Goal: Transaction & Acquisition: Subscribe to service/newsletter

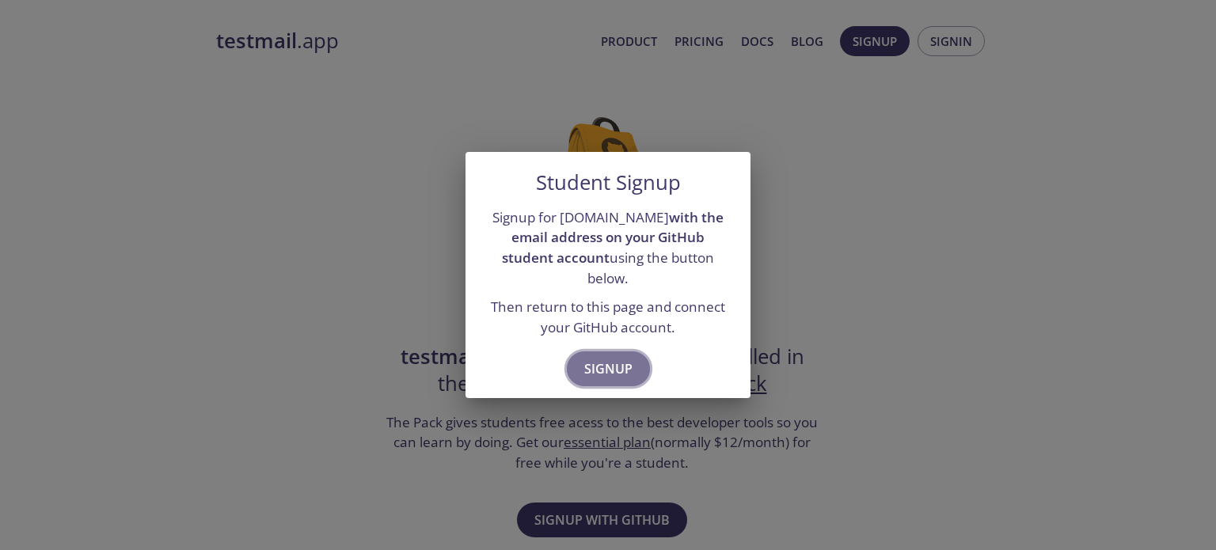
click at [614, 362] on span "Signup" at bounding box center [608, 369] width 48 height 22
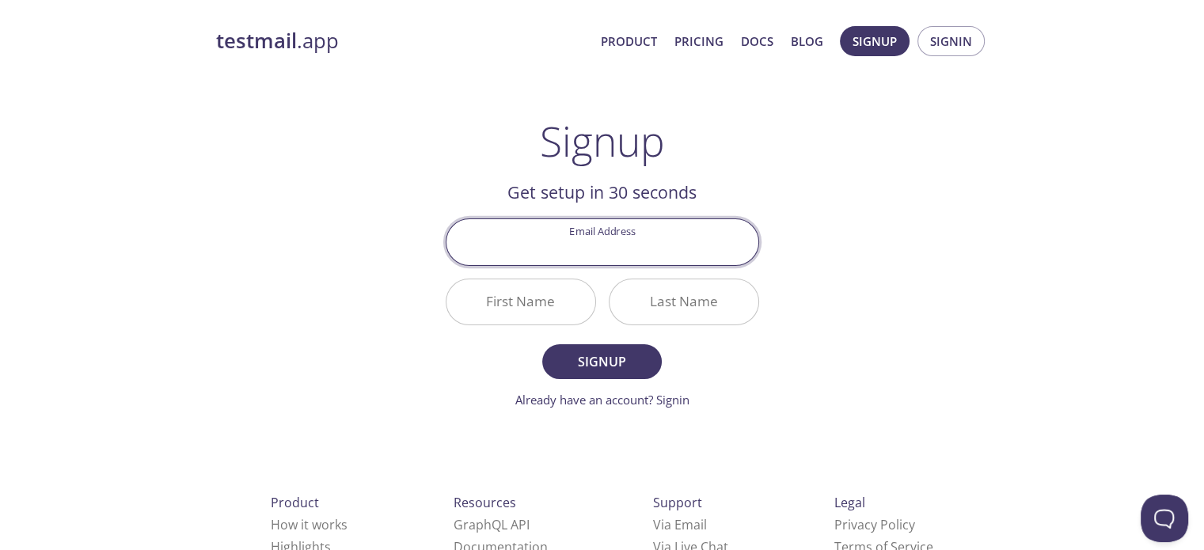
click at [617, 247] on input "Email Address" at bounding box center [602, 241] width 312 height 45
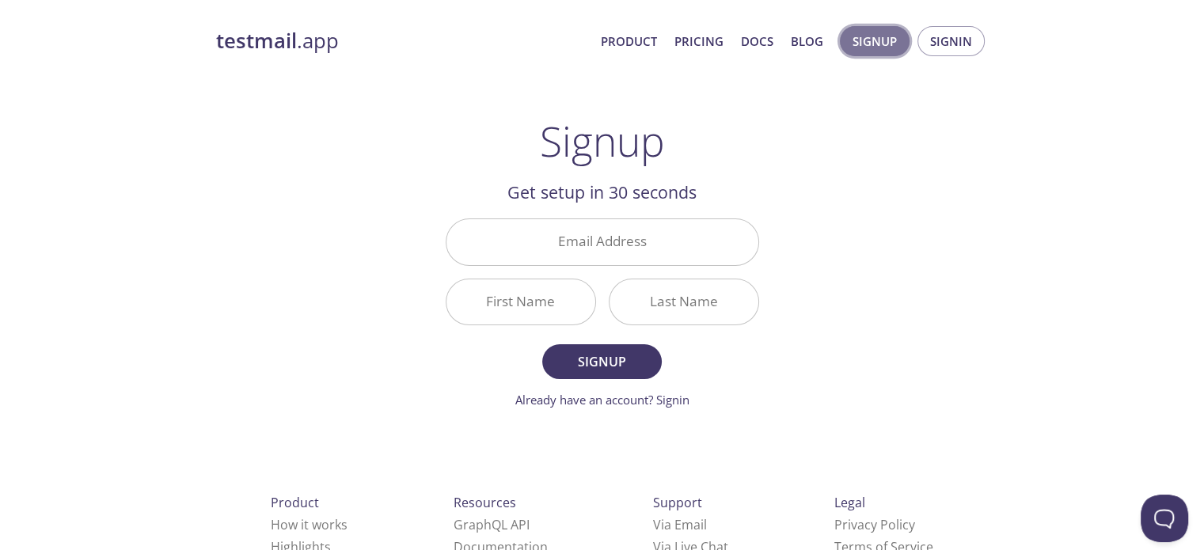
click at [861, 44] on span "Signup" at bounding box center [874, 41] width 44 height 21
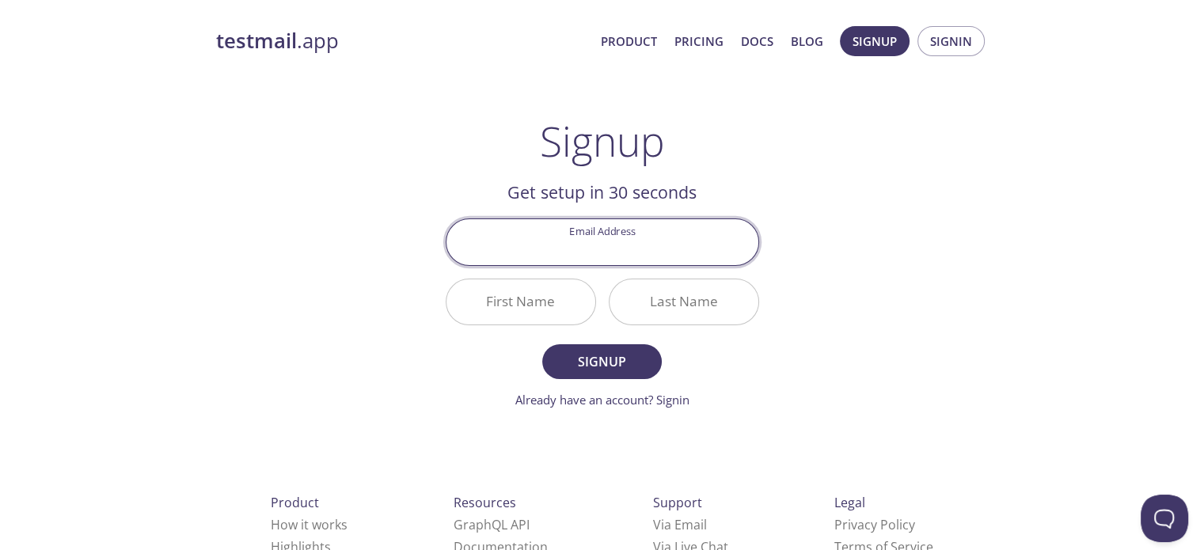
click at [601, 240] on input "Email Address" at bounding box center [602, 241] width 312 height 45
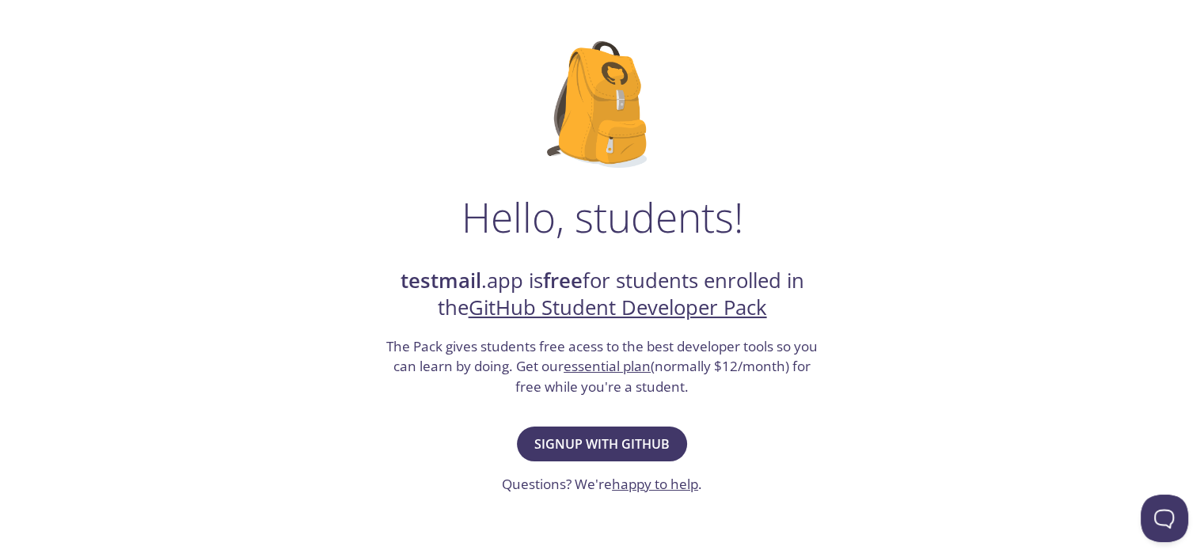
scroll to position [76, 0]
click at [714, 308] on link "GitHub Student Developer Pack" at bounding box center [618, 308] width 298 height 28
click at [567, 428] on button "Signup with GitHub" at bounding box center [602, 444] width 170 height 35
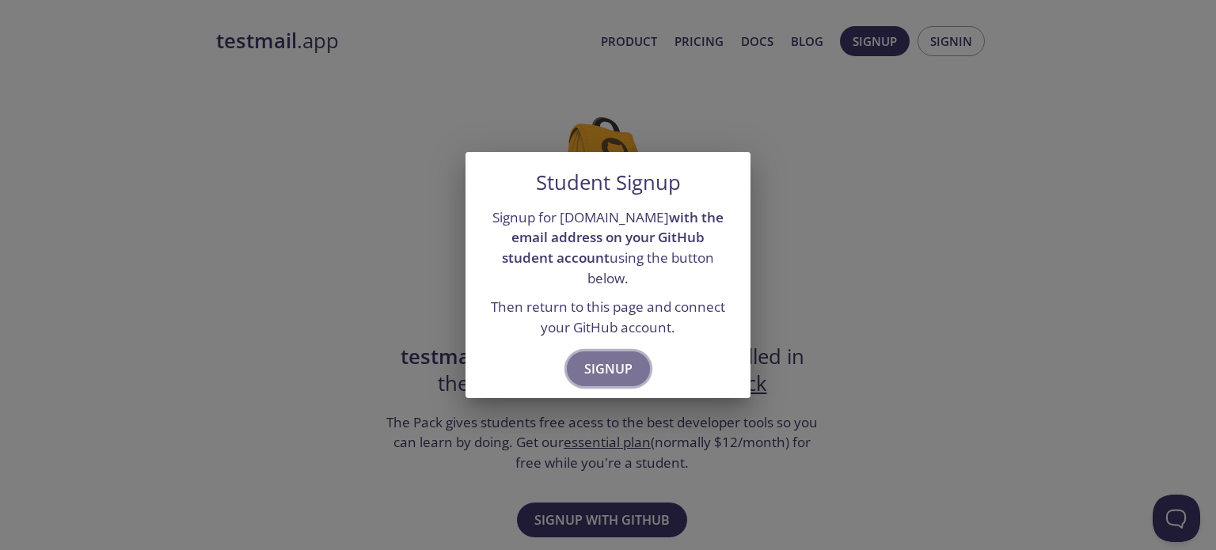
click at [606, 358] on span "Signup" at bounding box center [608, 369] width 48 height 22
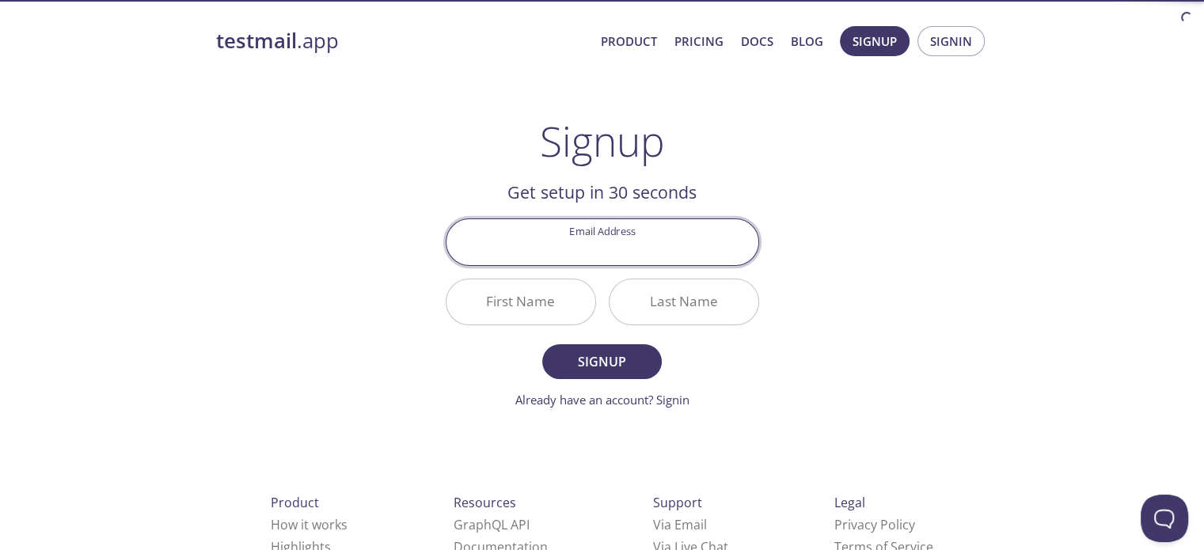
click at [594, 243] on input "Email Address" at bounding box center [602, 241] width 312 height 45
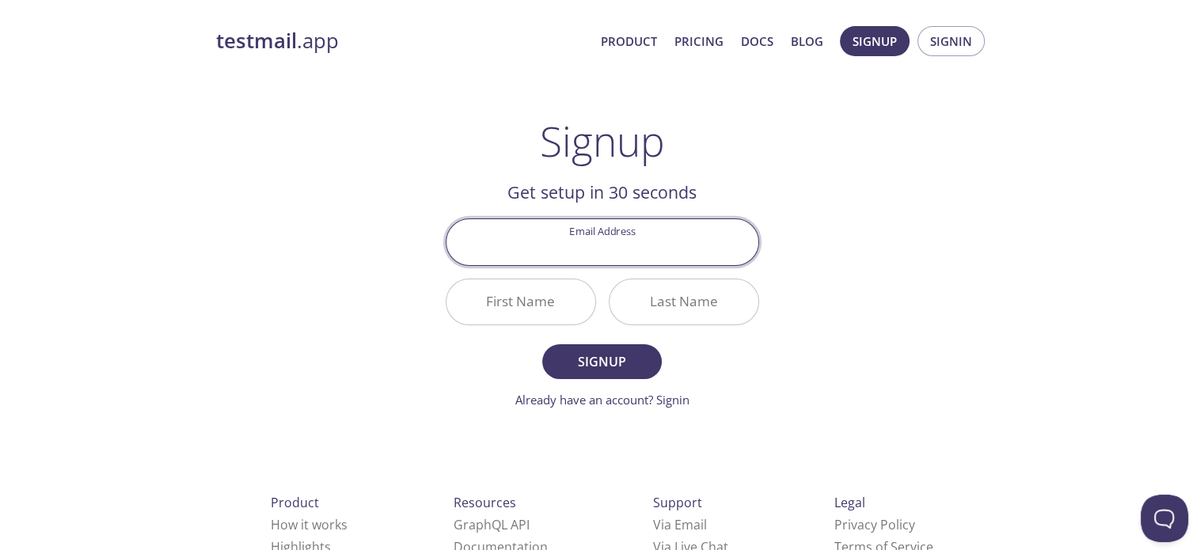
click at [594, 243] on input "Email Address" at bounding box center [602, 241] width 312 height 45
type input "[EMAIL_ADDRESS][DOMAIN_NAME]"
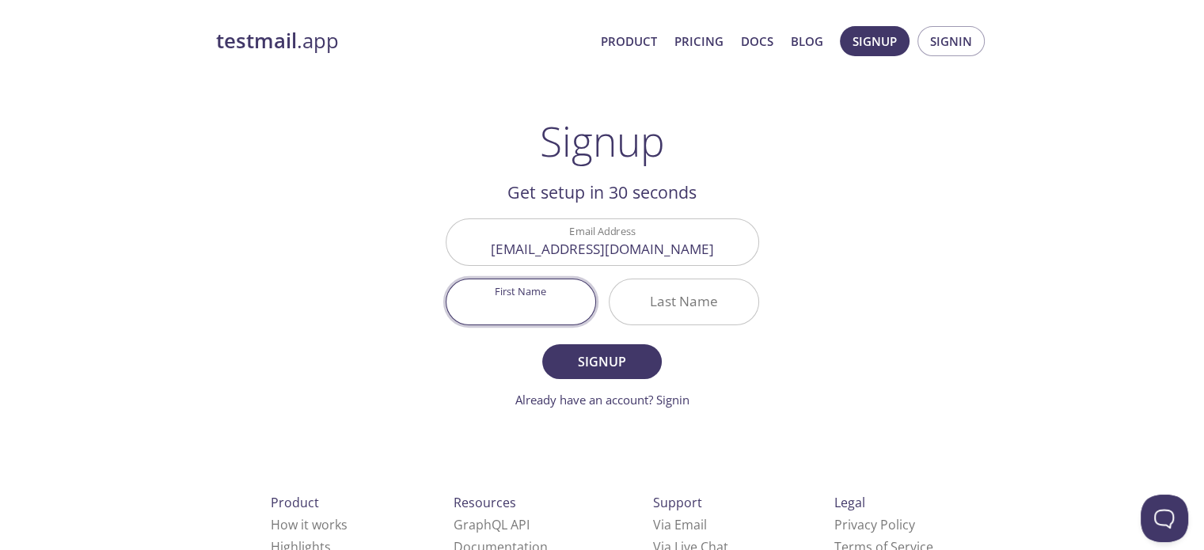
click at [560, 293] on input "First Name" at bounding box center [520, 301] width 149 height 45
type input "[DEMOGRAPHIC_DATA]"
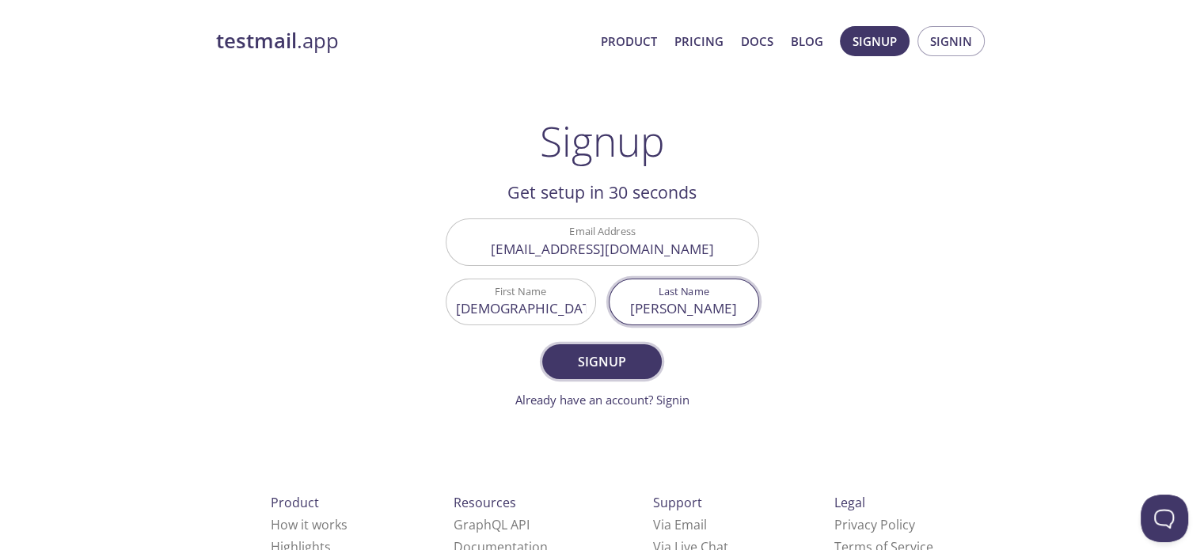
type input "[PERSON_NAME]"
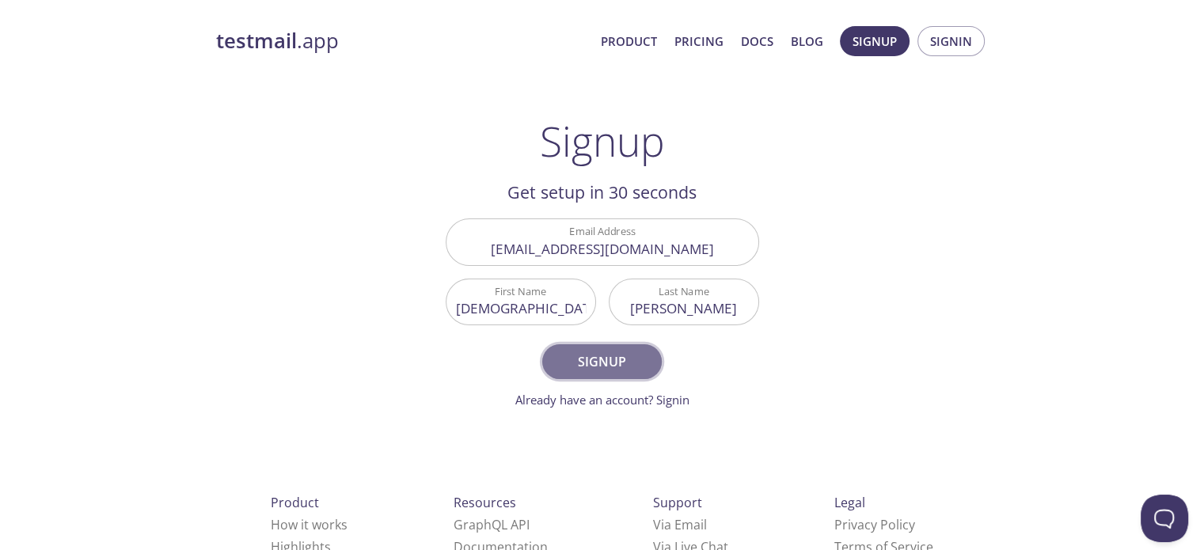
click at [594, 359] on span "Signup" at bounding box center [602, 362] width 84 height 22
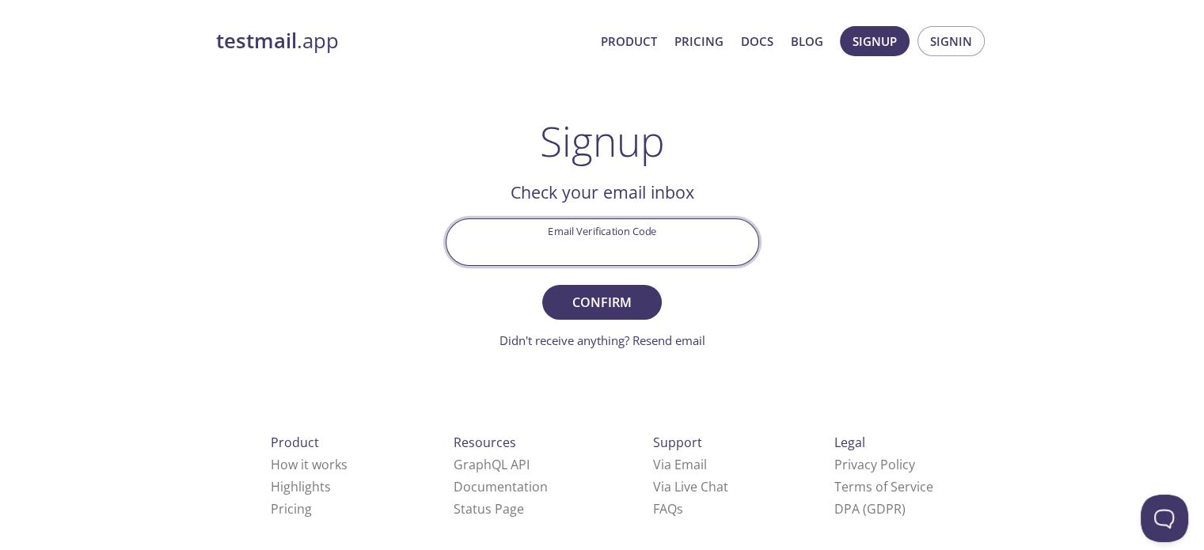
click at [647, 229] on input "Email Verification Code" at bounding box center [602, 241] width 312 height 45
paste input "599FB7C"
type input "599FB7C"
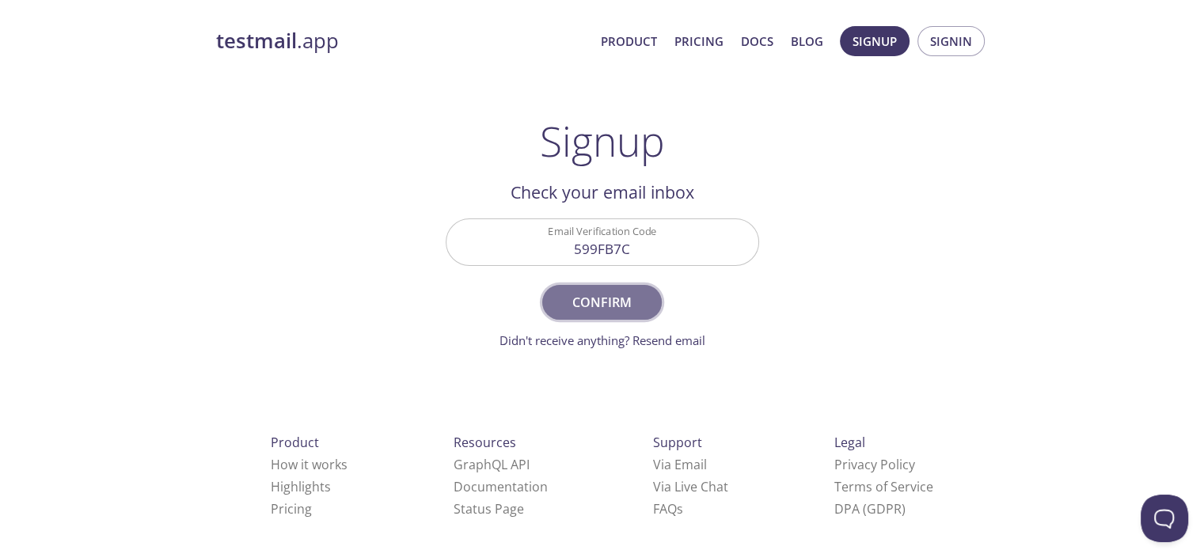
click at [602, 294] on span "Confirm" at bounding box center [602, 302] width 84 height 22
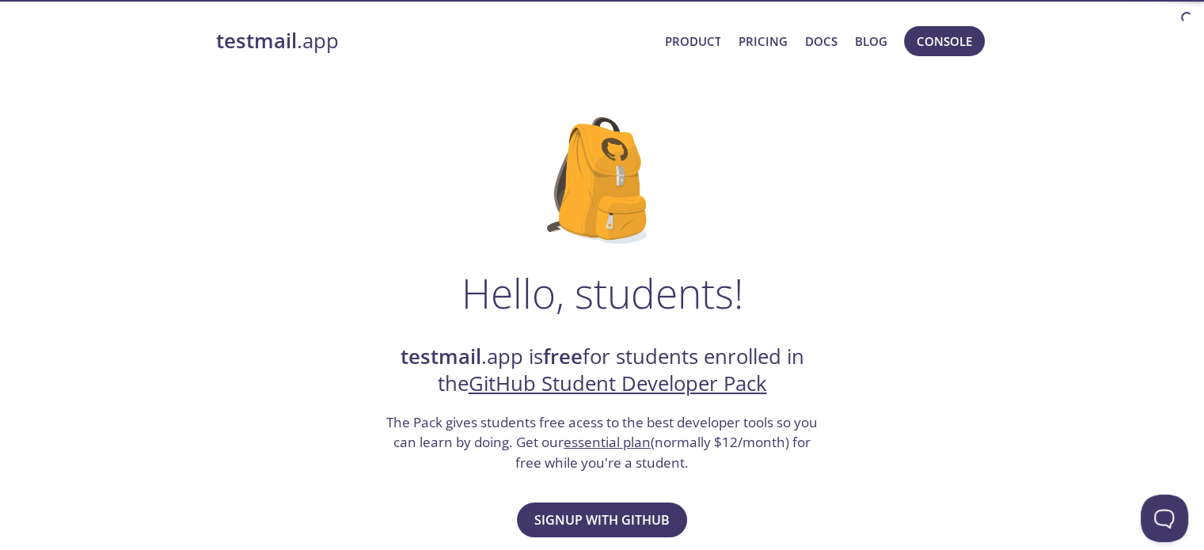
scroll to position [108, 0]
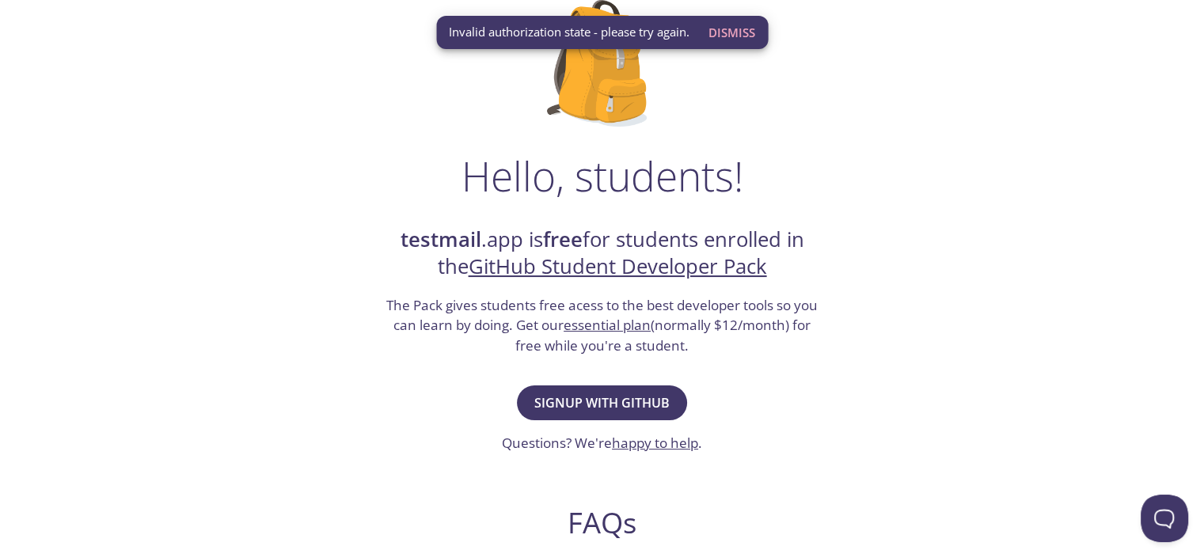
scroll to position [120, 0]
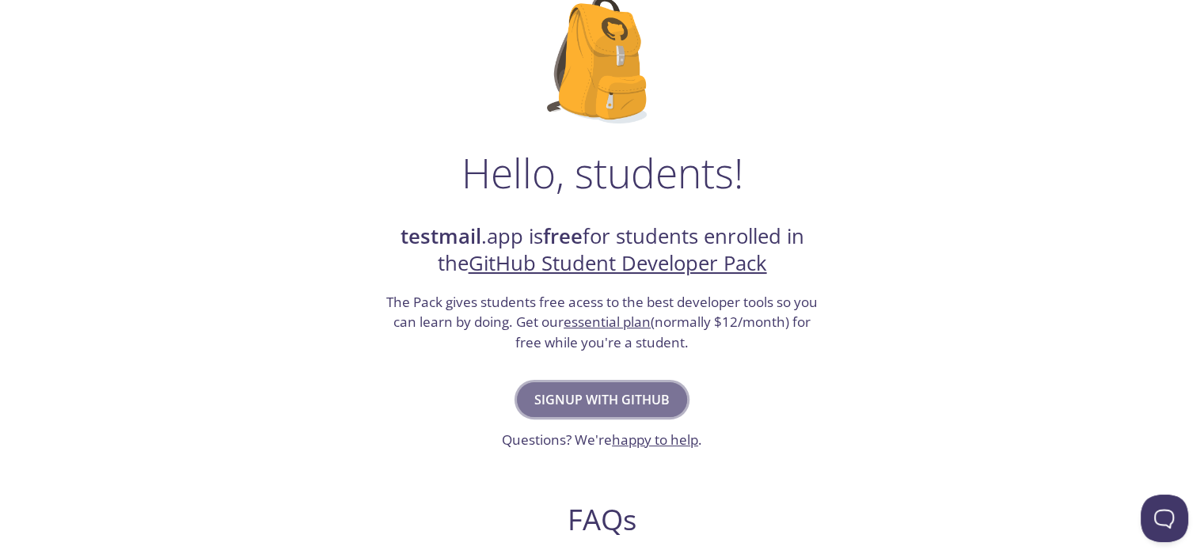
click at [636, 406] on span "Signup with GitHub" at bounding box center [601, 400] width 135 height 22
